Goal: Navigation & Orientation: Go to known website

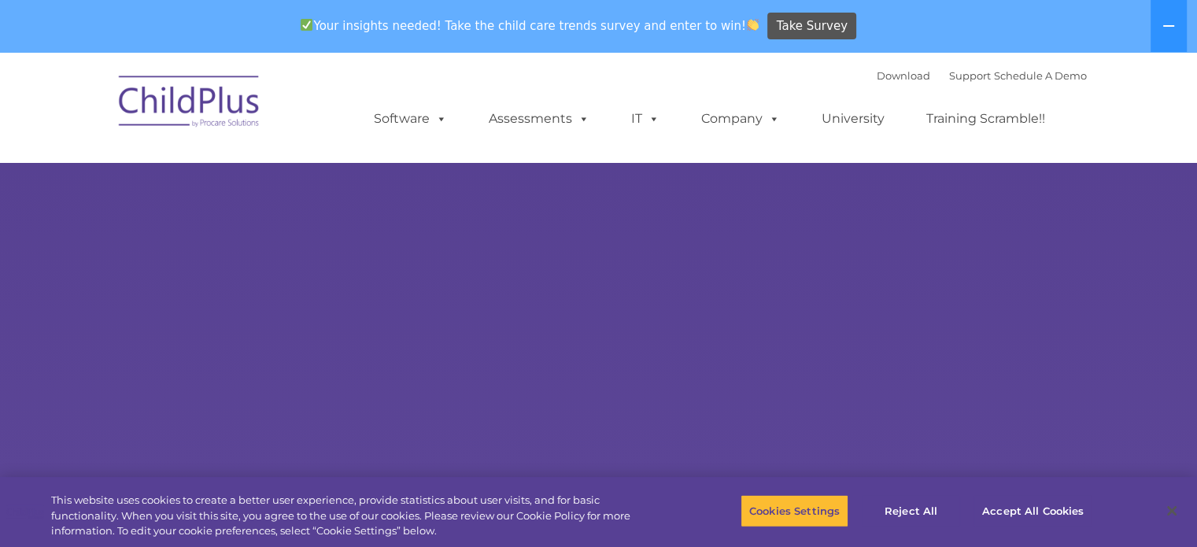
select select "MEDIUM"
click at [1177, 25] on button at bounding box center [1169, 26] width 36 height 52
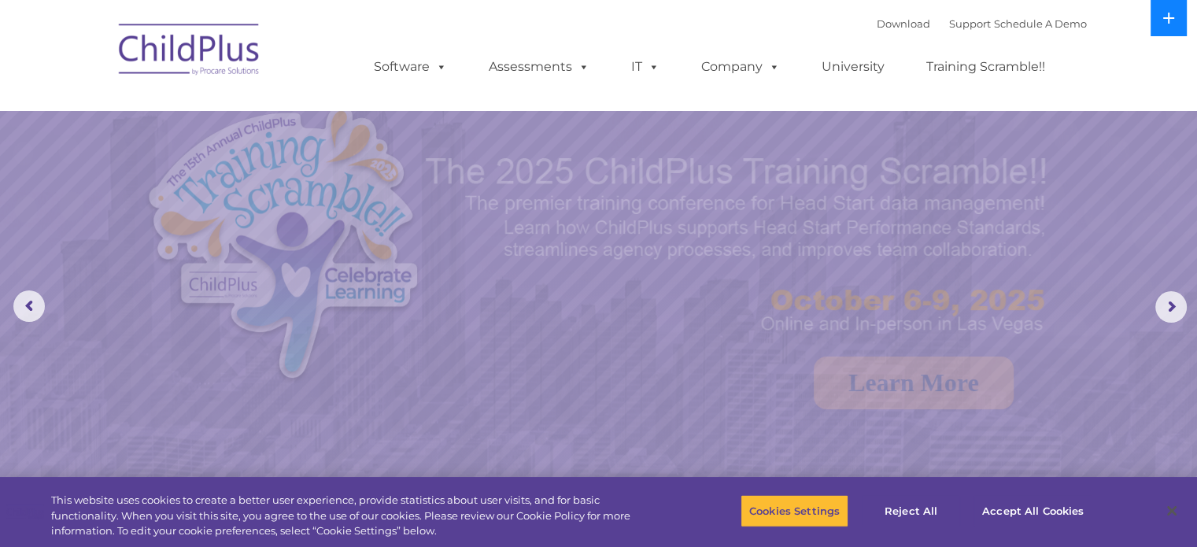
click at [1158, 20] on button at bounding box center [1169, 18] width 36 height 36
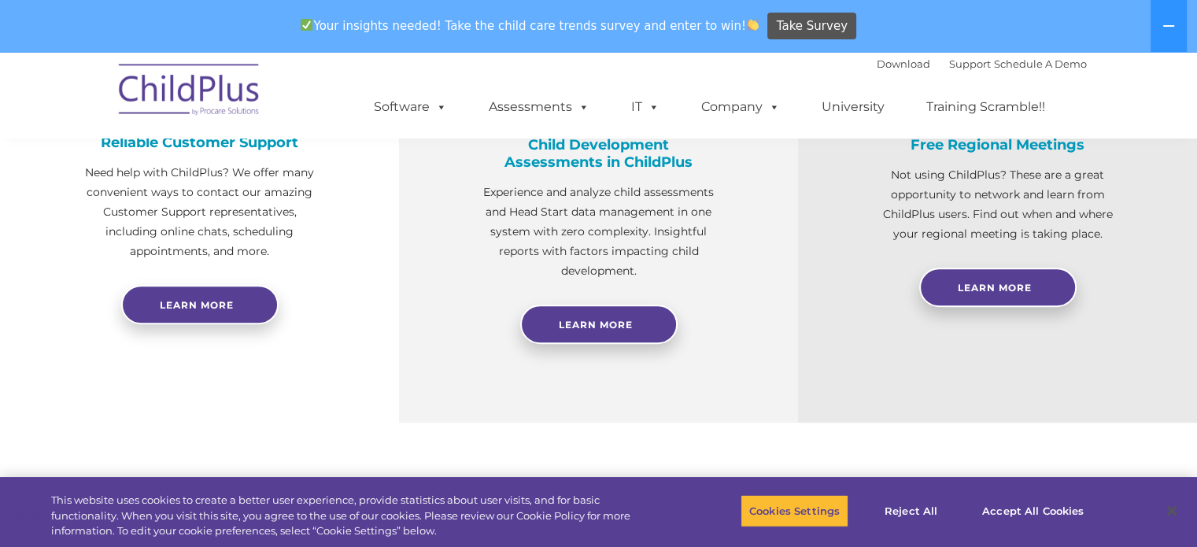
scroll to position [696, 0]
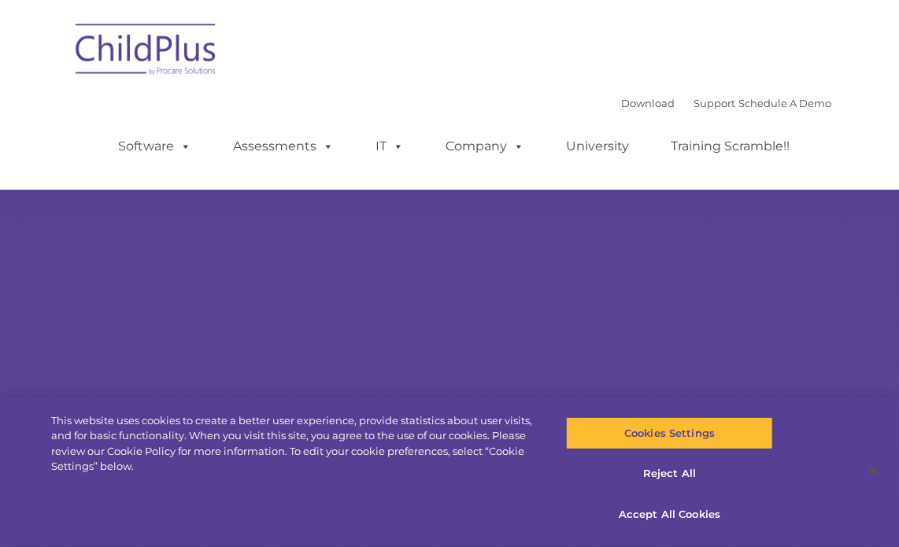
type input ""
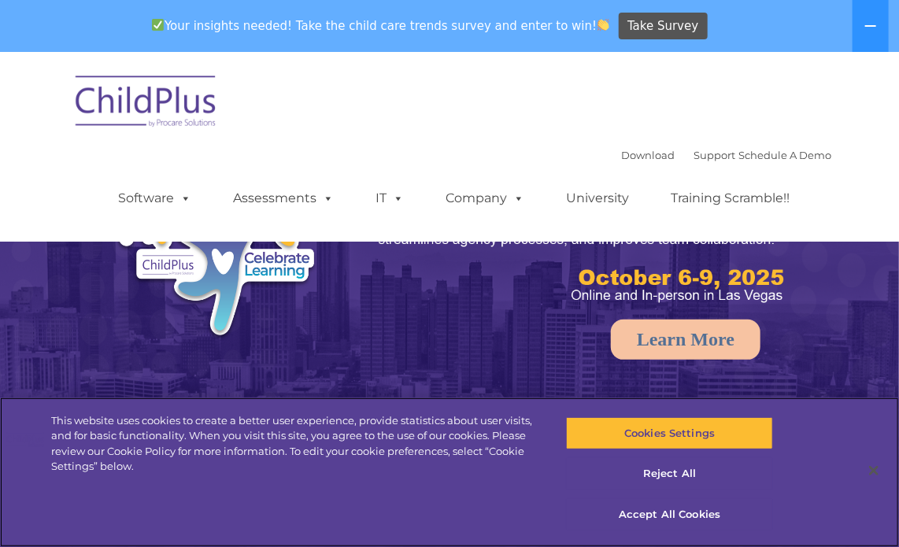
select select "MEDIUM"
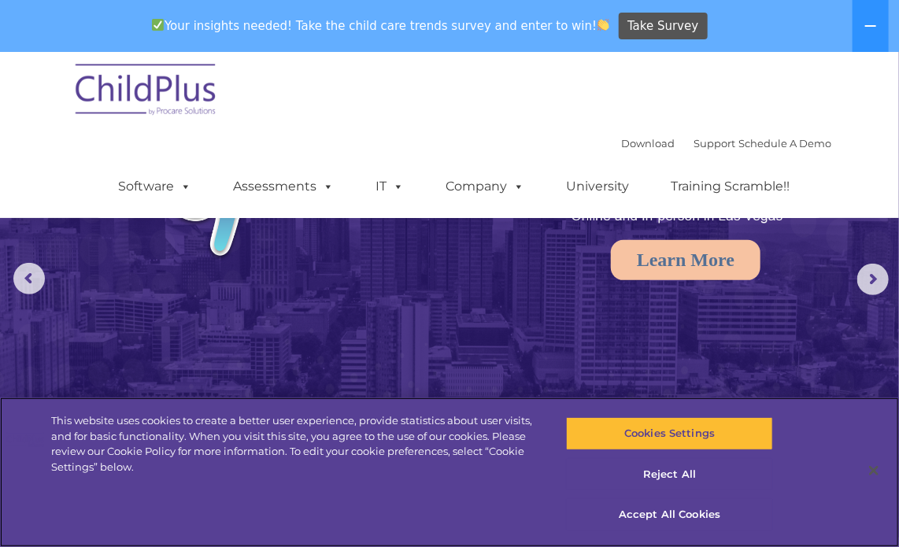
scroll to position [80, 0]
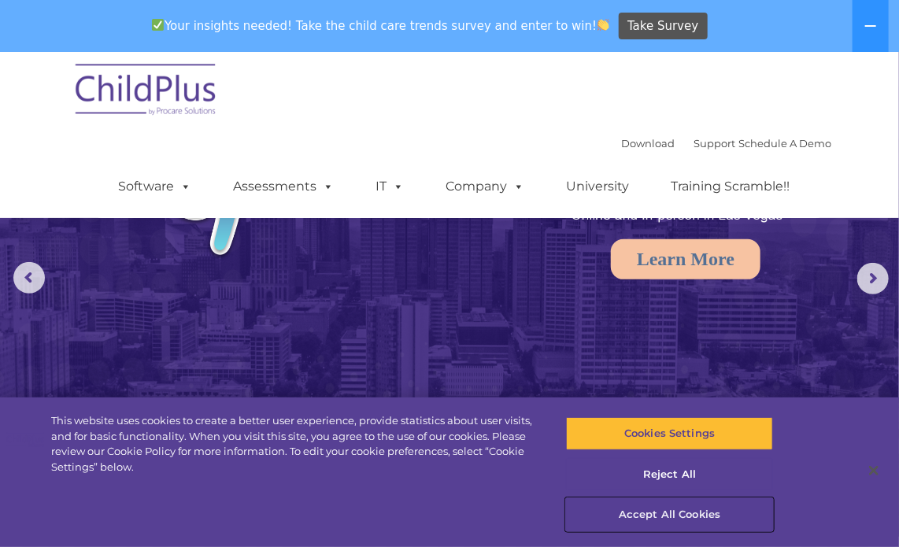
click at [671, 512] on button "Accept All Cookies" at bounding box center [669, 514] width 207 height 33
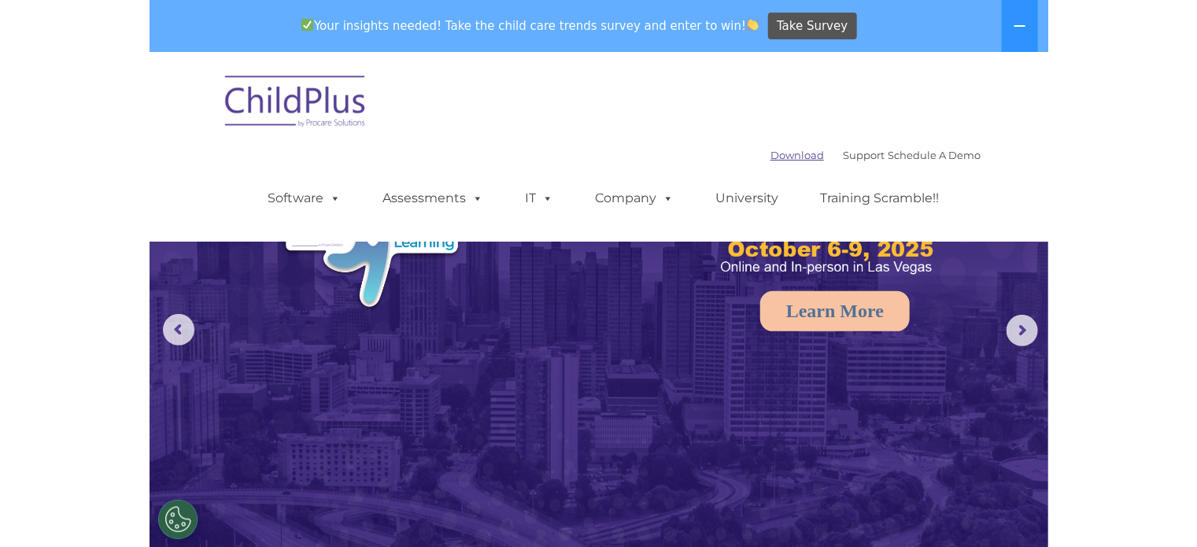
scroll to position [0, 0]
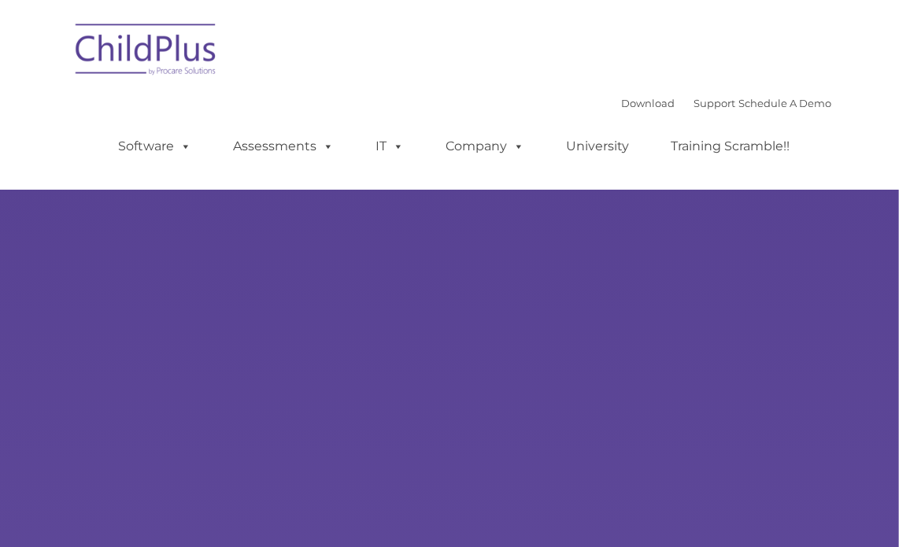
type input ""
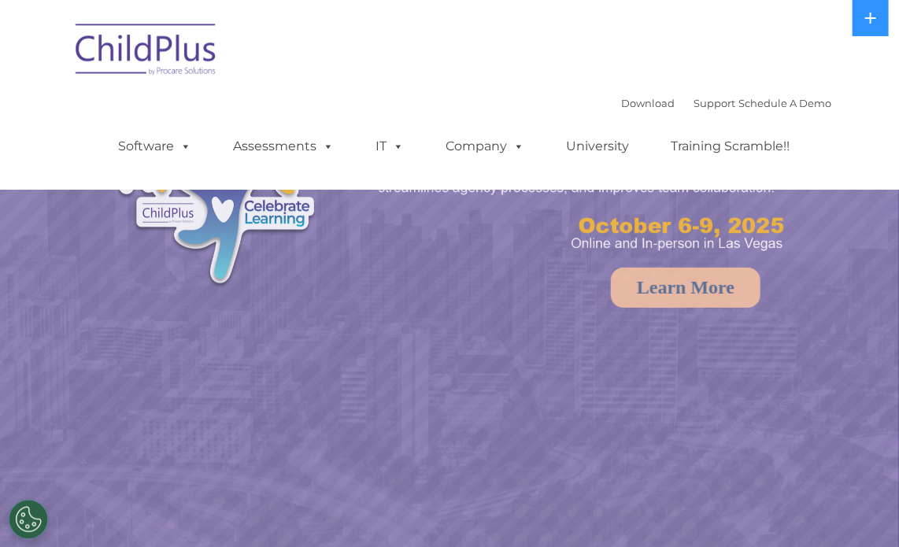
select select "MEDIUM"
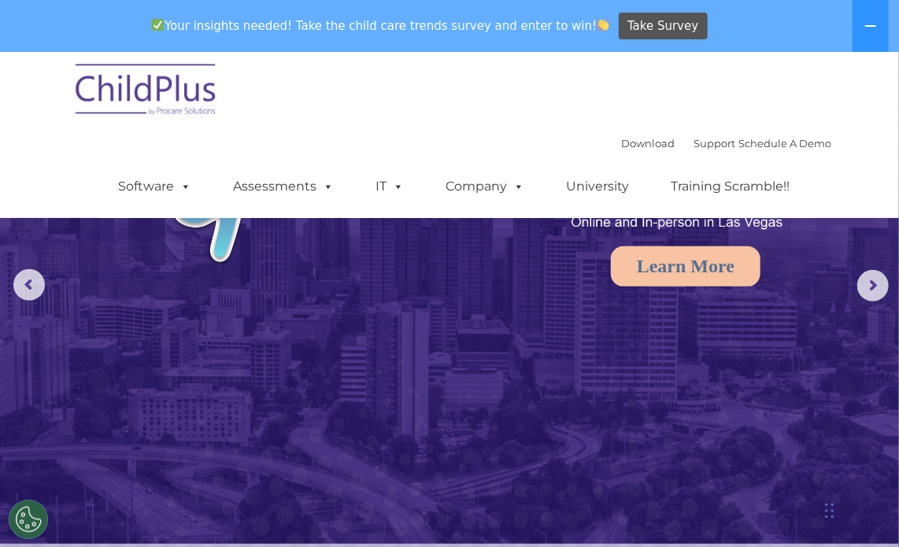
scroll to position [80, 0]
